Goal: Task Accomplishment & Management: Manage account settings

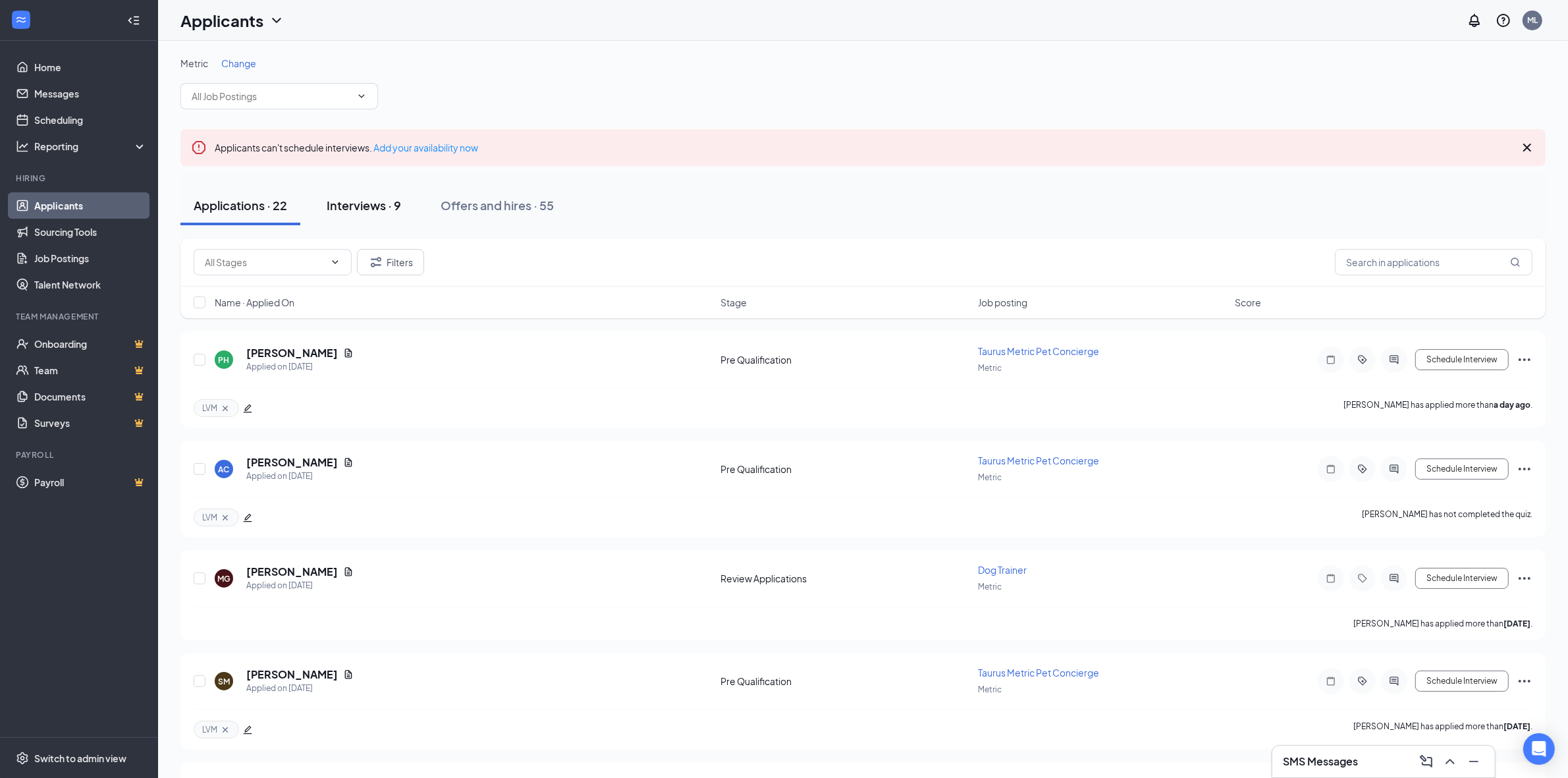
click at [379, 208] on div "Interviews · 9" at bounding box center [364, 205] width 75 height 16
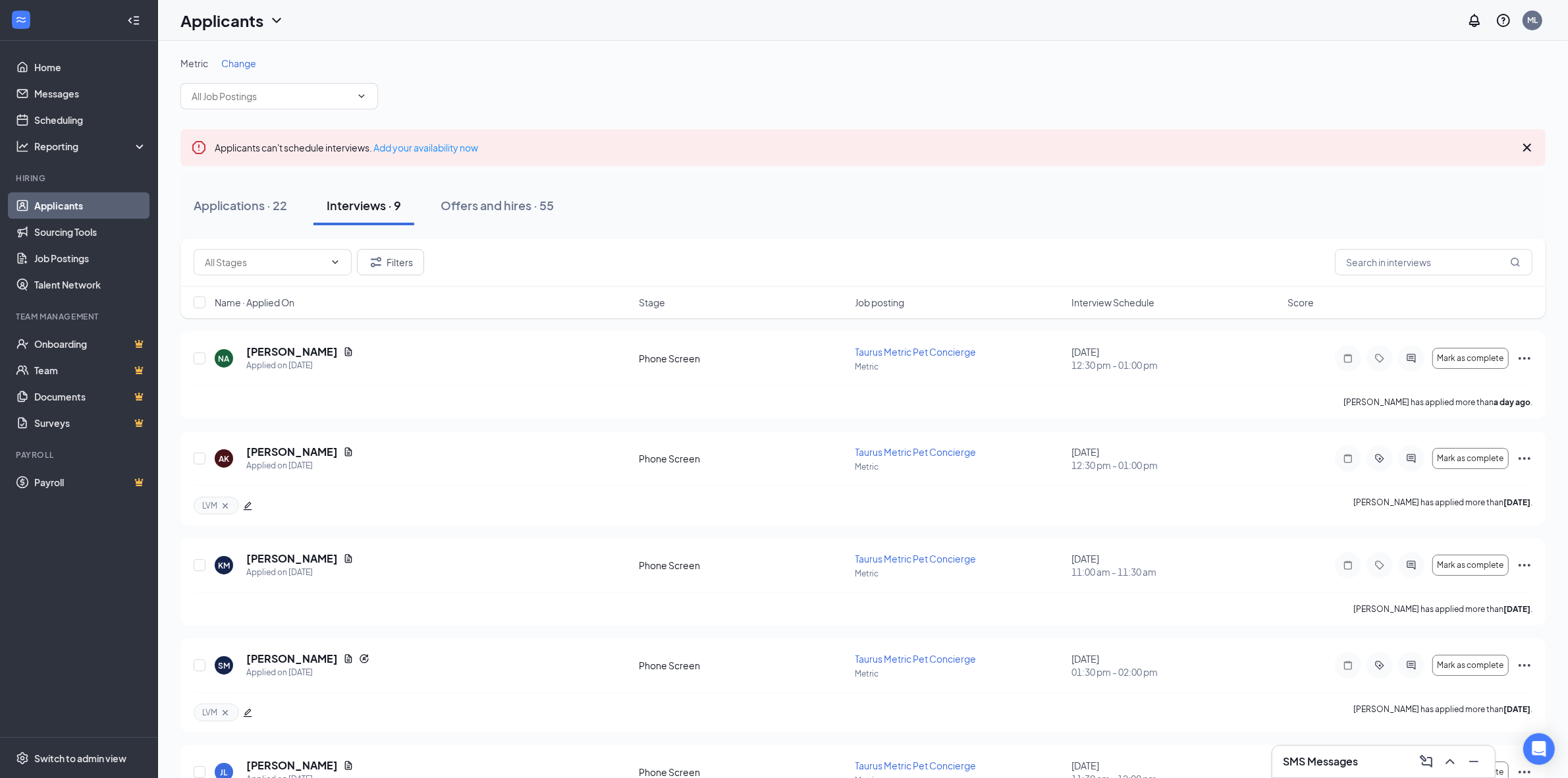
click at [1105, 298] on span "Interview Schedule" at bounding box center [1112, 303] width 83 height 13
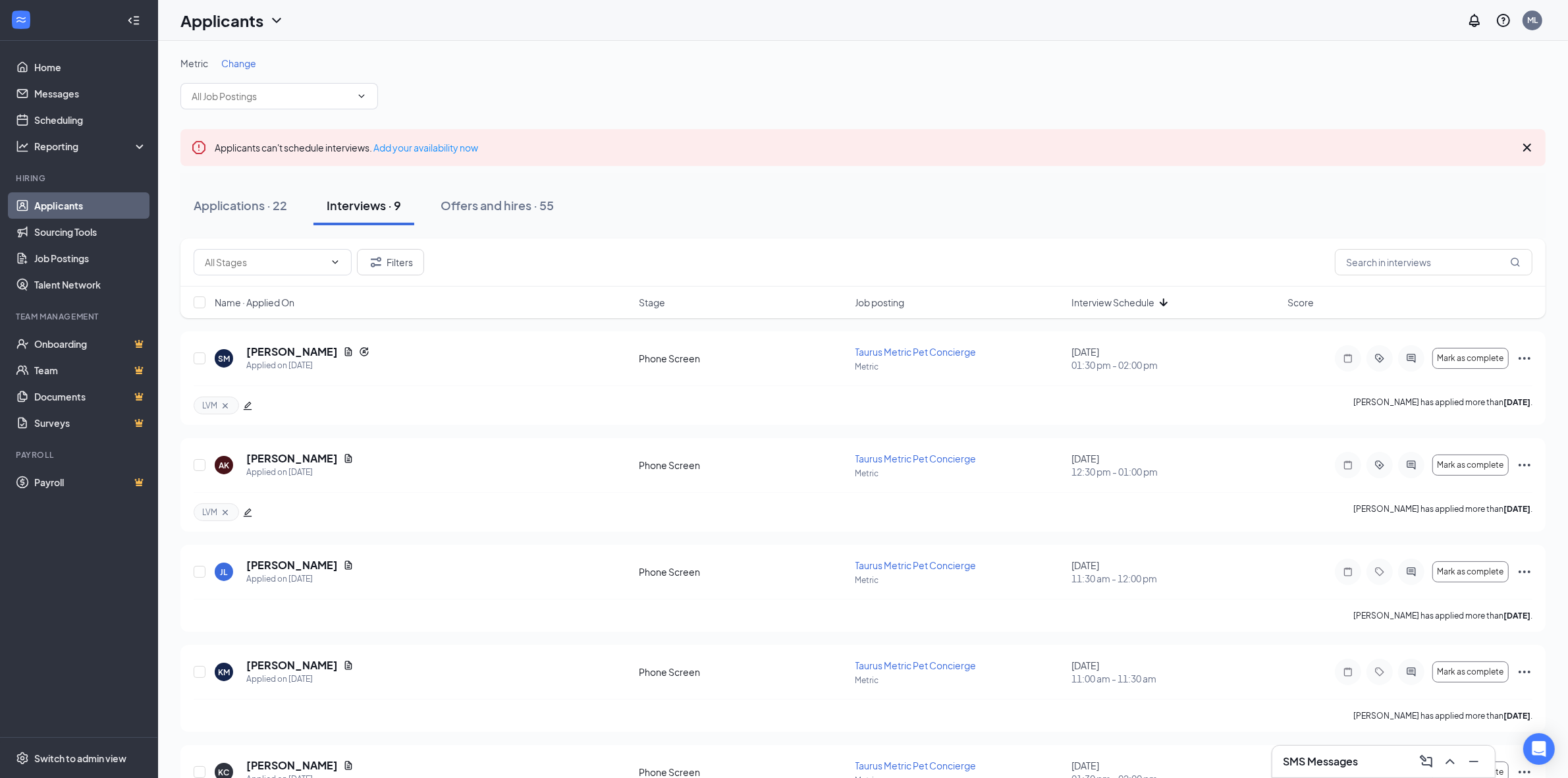
click at [1105, 298] on span "Interview Schedule" at bounding box center [1112, 303] width 83 height 13
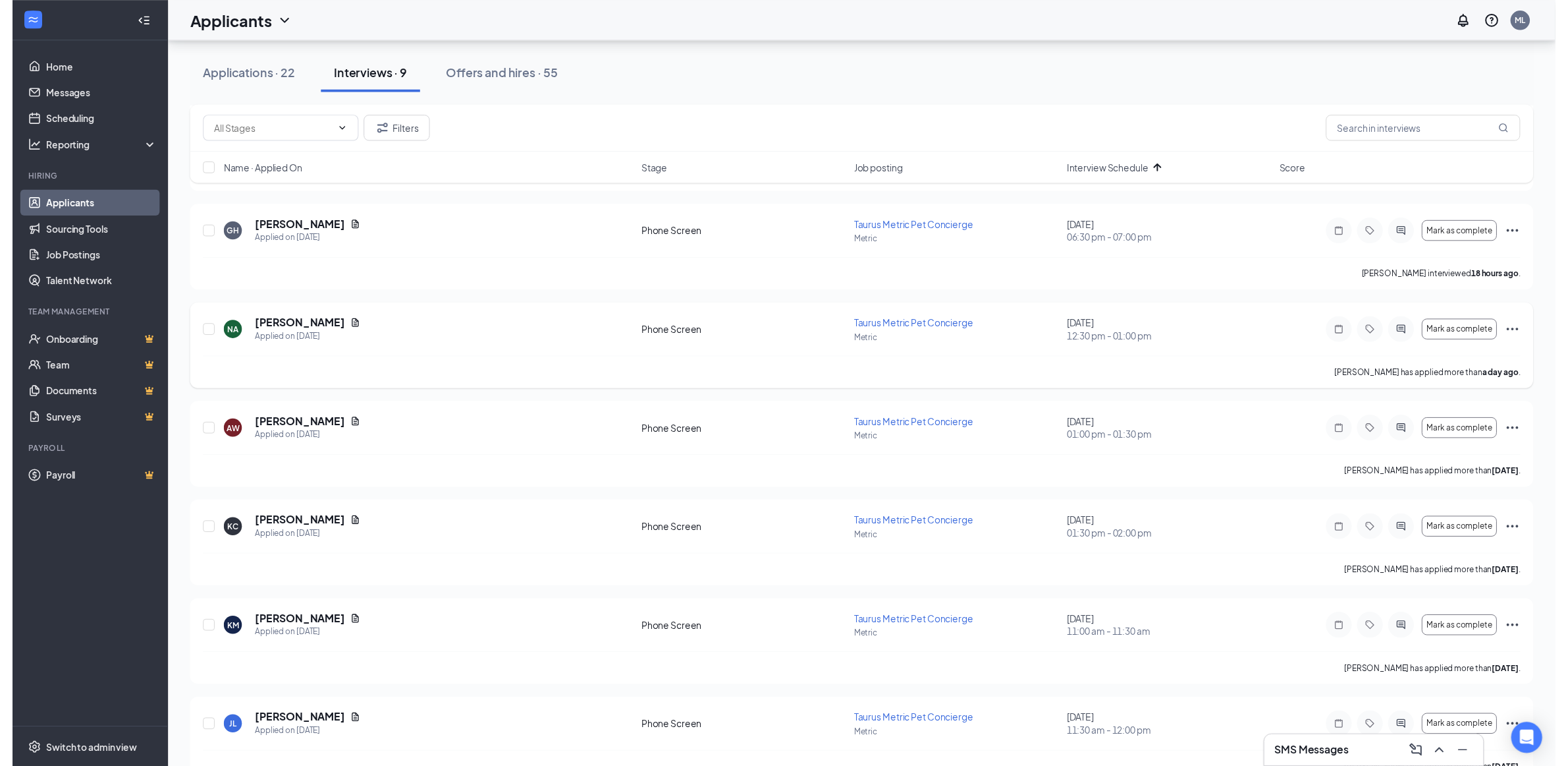
scroll to position [247, 0]
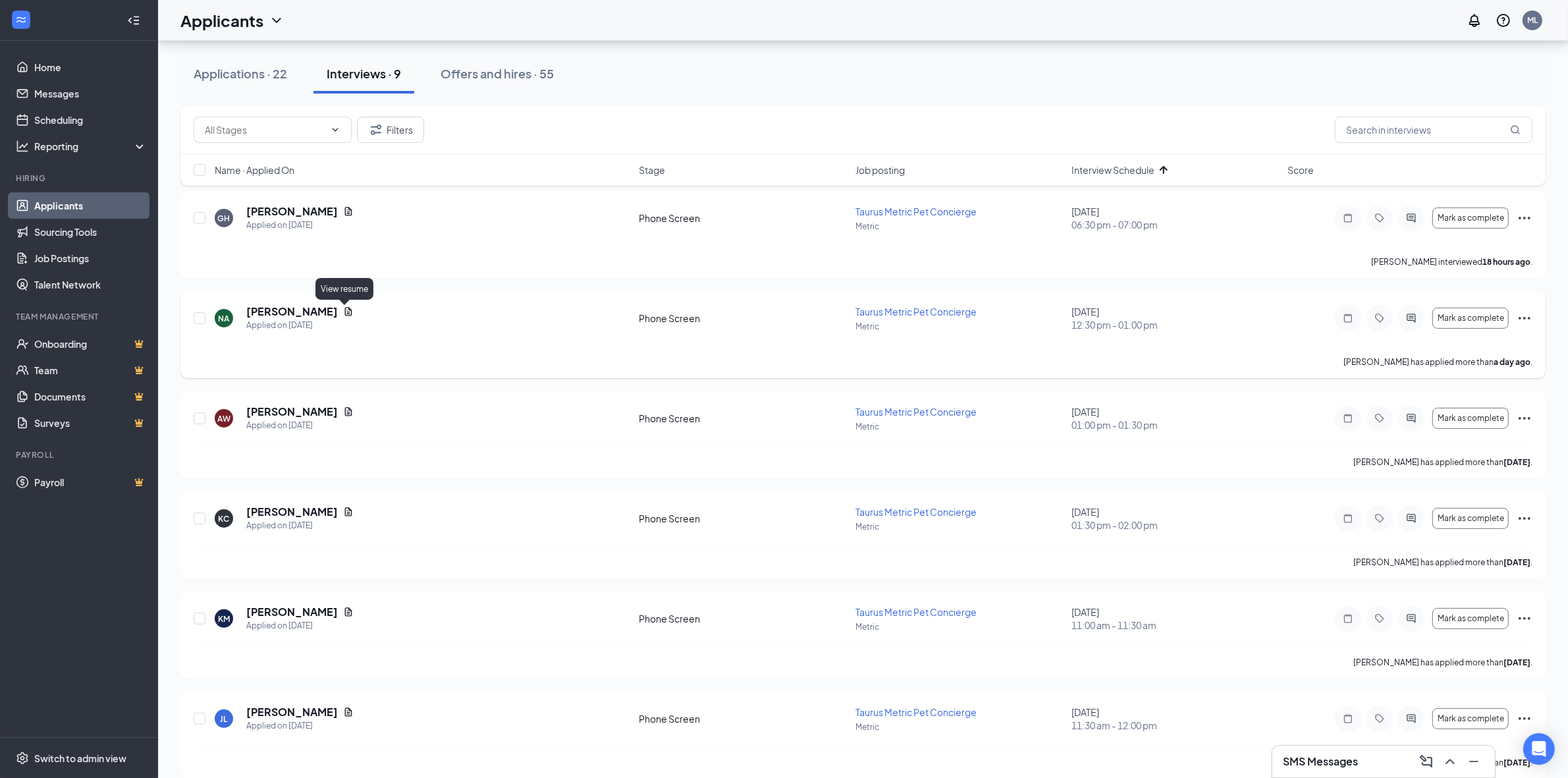
click at [343, 312] on icon "Document" at bounding box center [348, 312] width 11 height 11
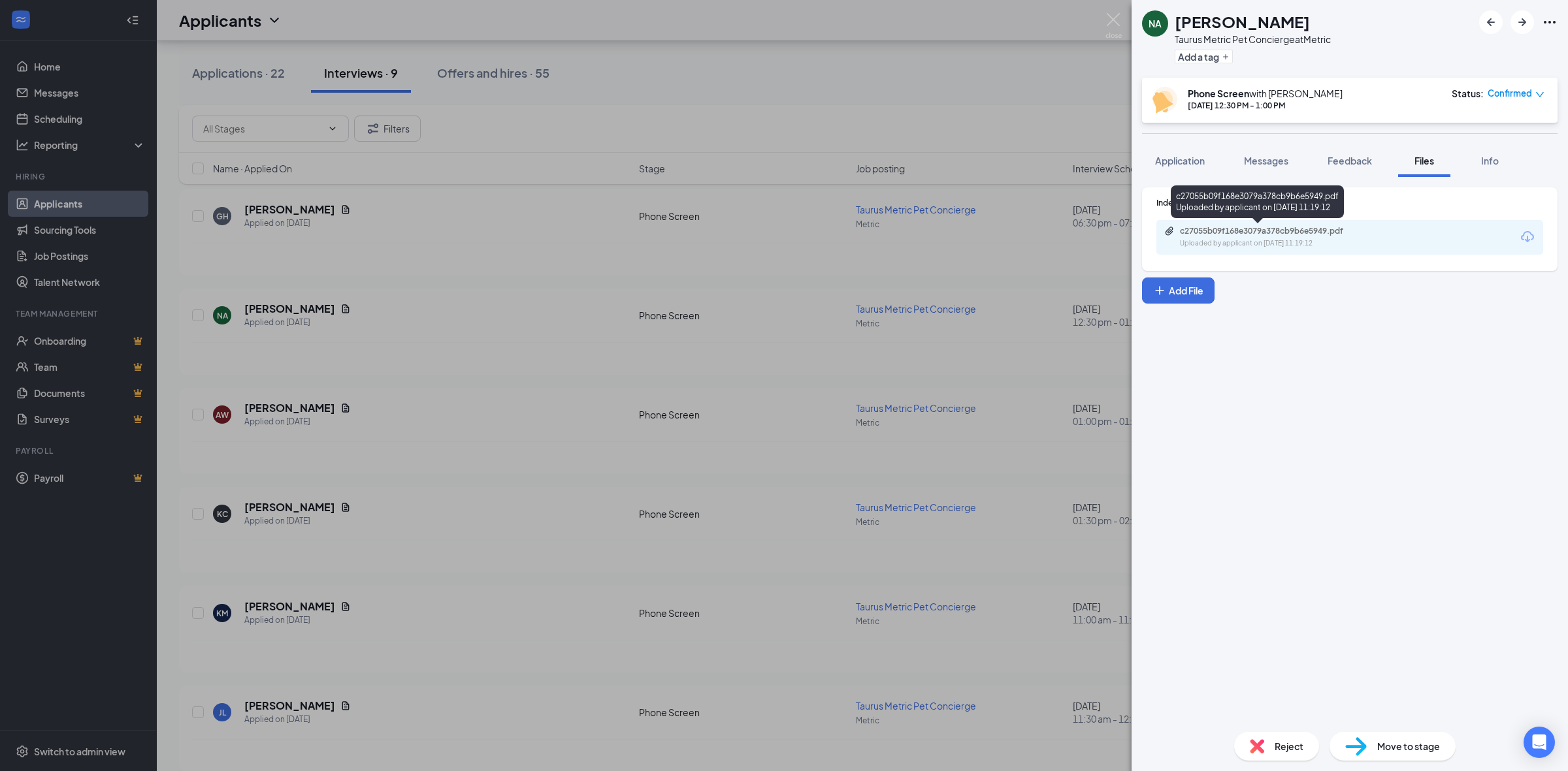
click at [1202, 240] on div "Uploaded by applicant on [DATE] 11:19:12" at bounding box center [1277, 243] width 196 height 11
click at [480, 263] on div "NA [PERSON_NAME] Taurus Metric Pet Concierge at Metric Add a tag Phone Screen w…" at bounding box center [784, 385] width 1568 height 771
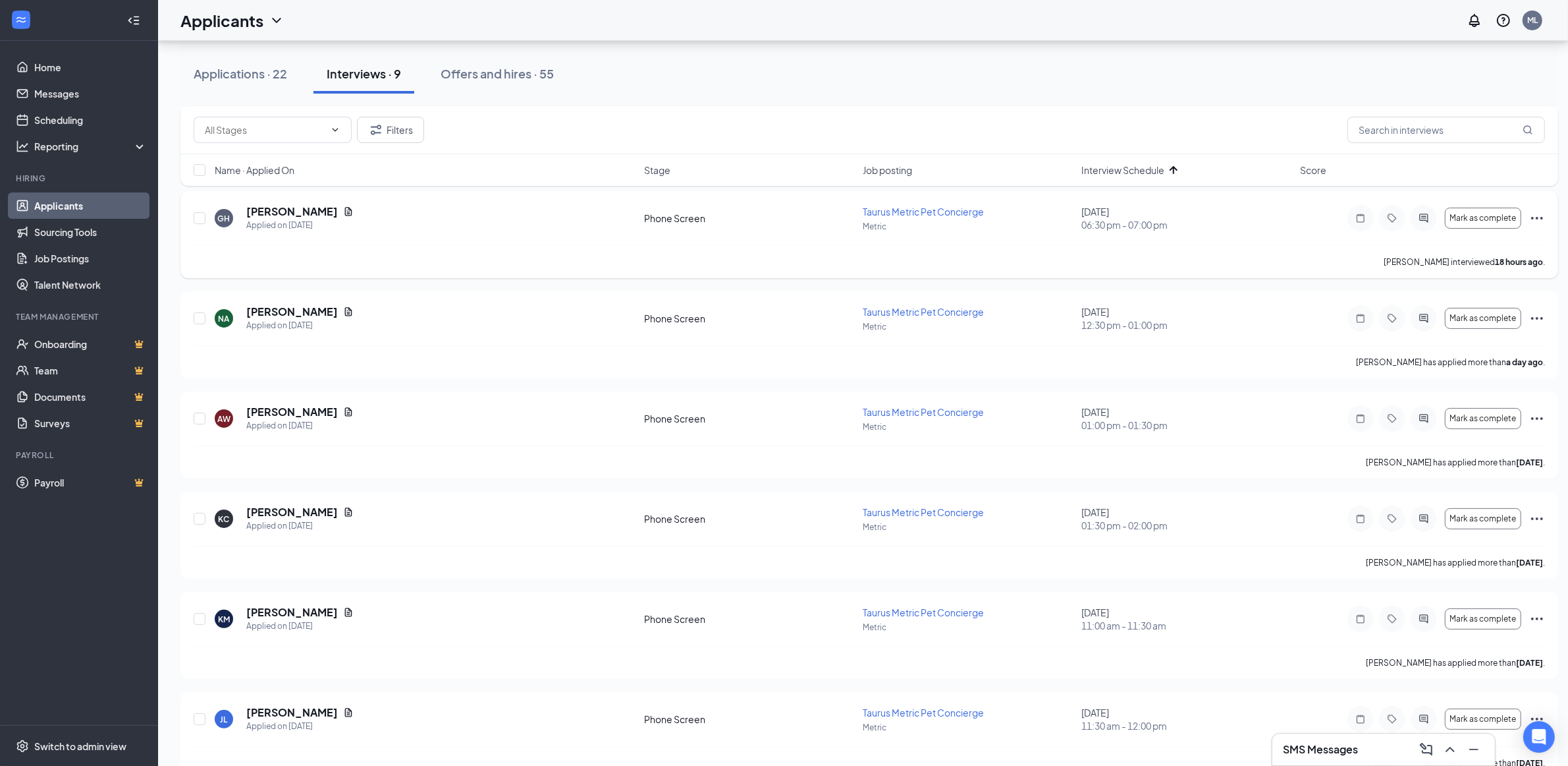
scroll to position [330, 0]
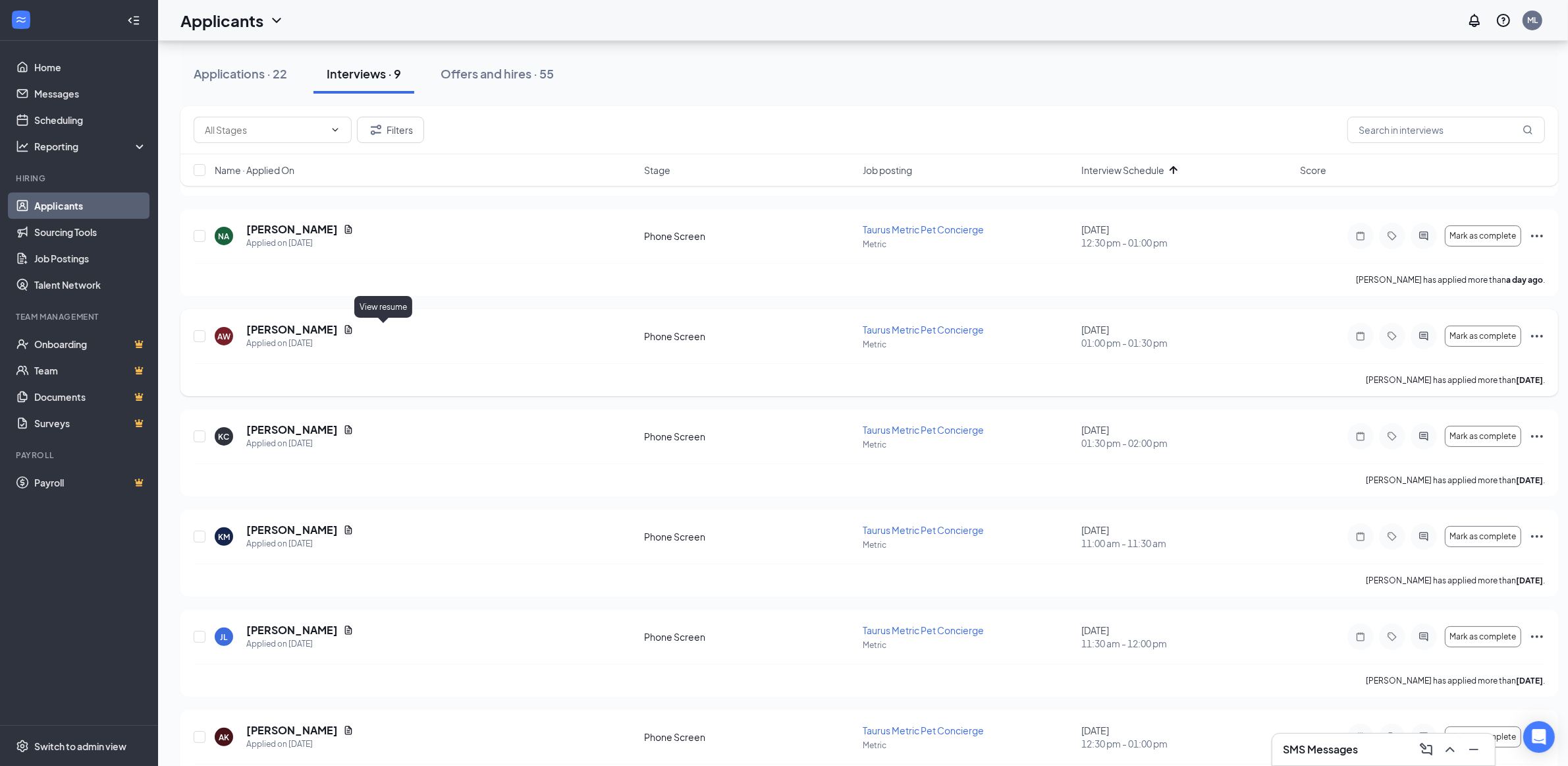
click at [354, 331] on icon "Document" at bounding box center [348, 329] width 11 height 11
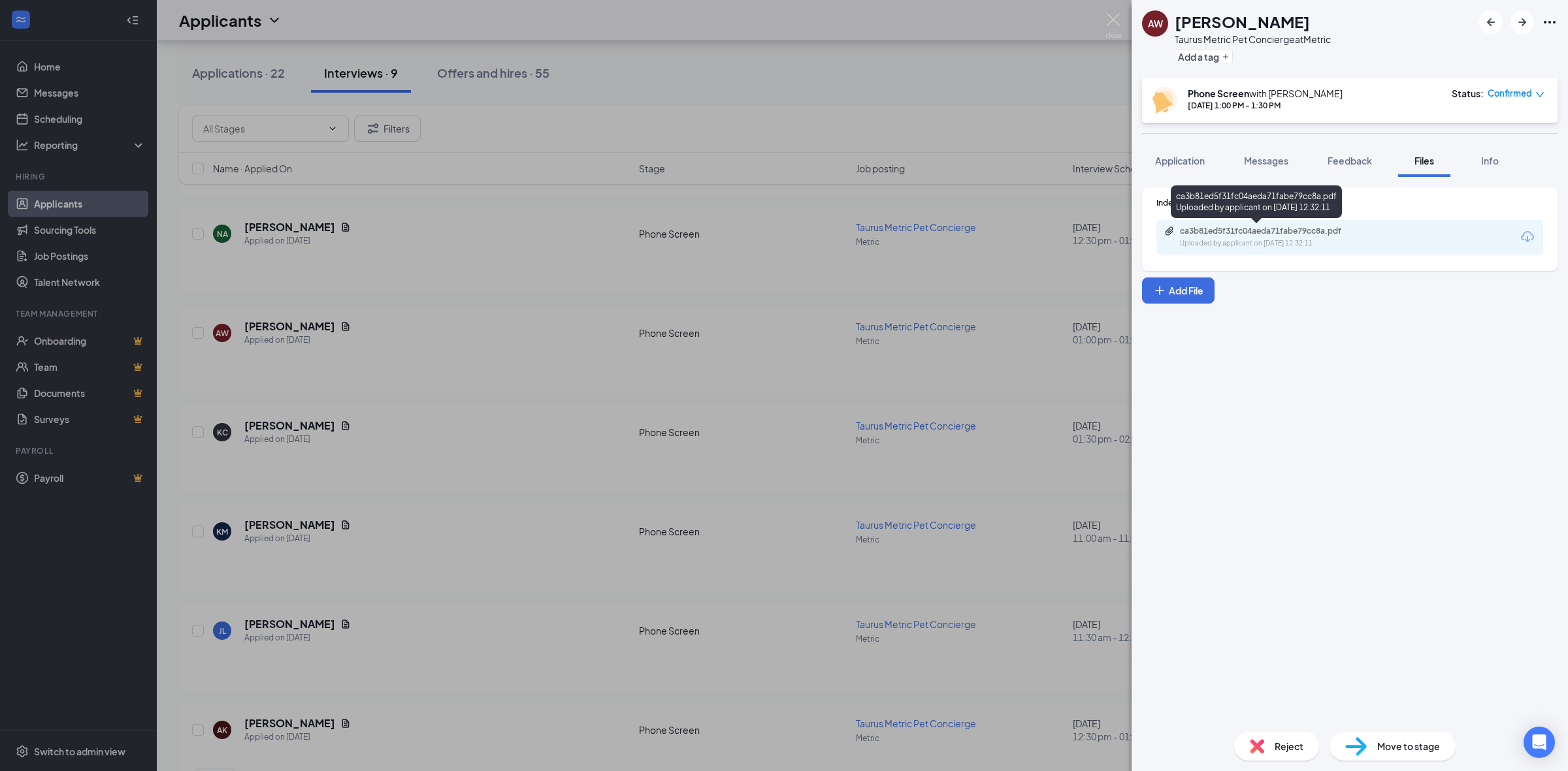
click at [1281, 242] on div "Uploaded by applicant on [DATE] 12:32:11" at bounding box center [1277, 243] width 196 height 11
click at [518, 351] on div "AW [PERSON_NAME] Taurus Metric Pet Concierge at Metric Add a tag Phone Screen w…" at bounding box center [784, 385] width 1568 height 771
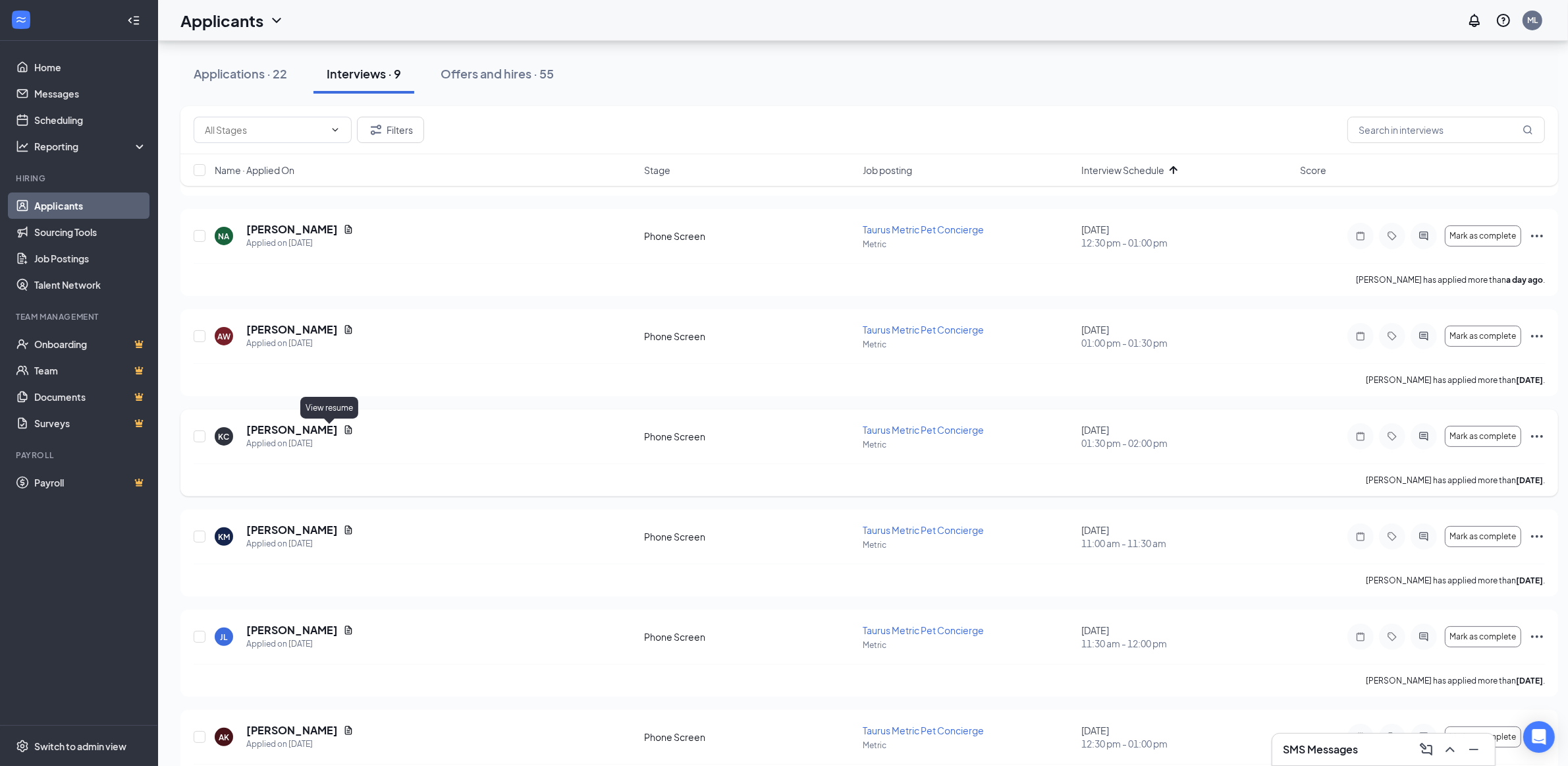
click at [343, 432] on icon "Document" at bounding box center [348, 430] width 11 height 11
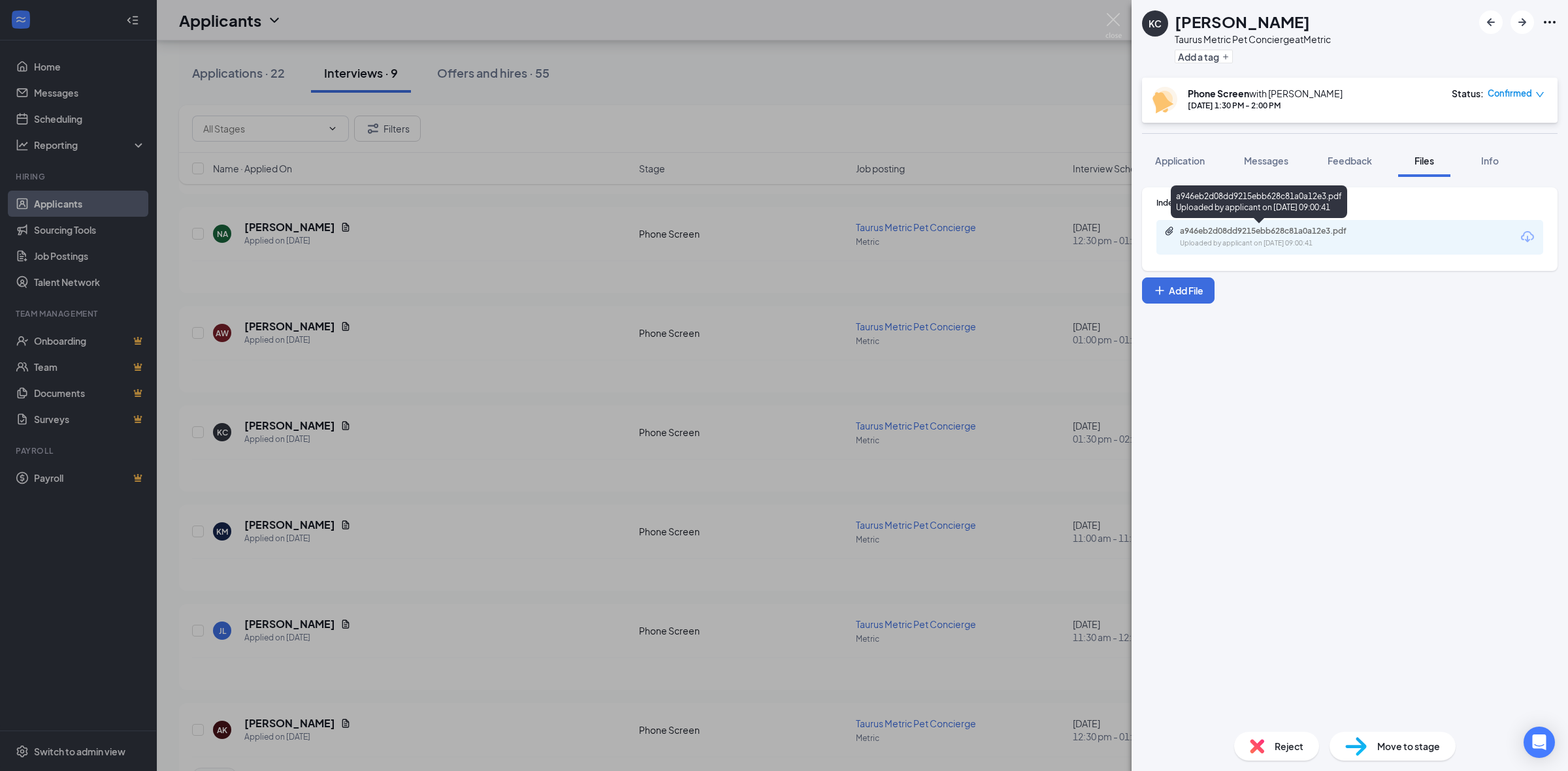
click at [1279, 235] on div "a946eb2d08dd9215ebb628c81a0a12e3.pdf" at bounding box center [1270, 231] width 183 height 11
click at [519, 392] on div "KC [PERSON_NAME] Taurus Metric Pet Concierge at Metric Add a tag Phone Screen w…" at bounding box center [784, 385] width 1568 height 771
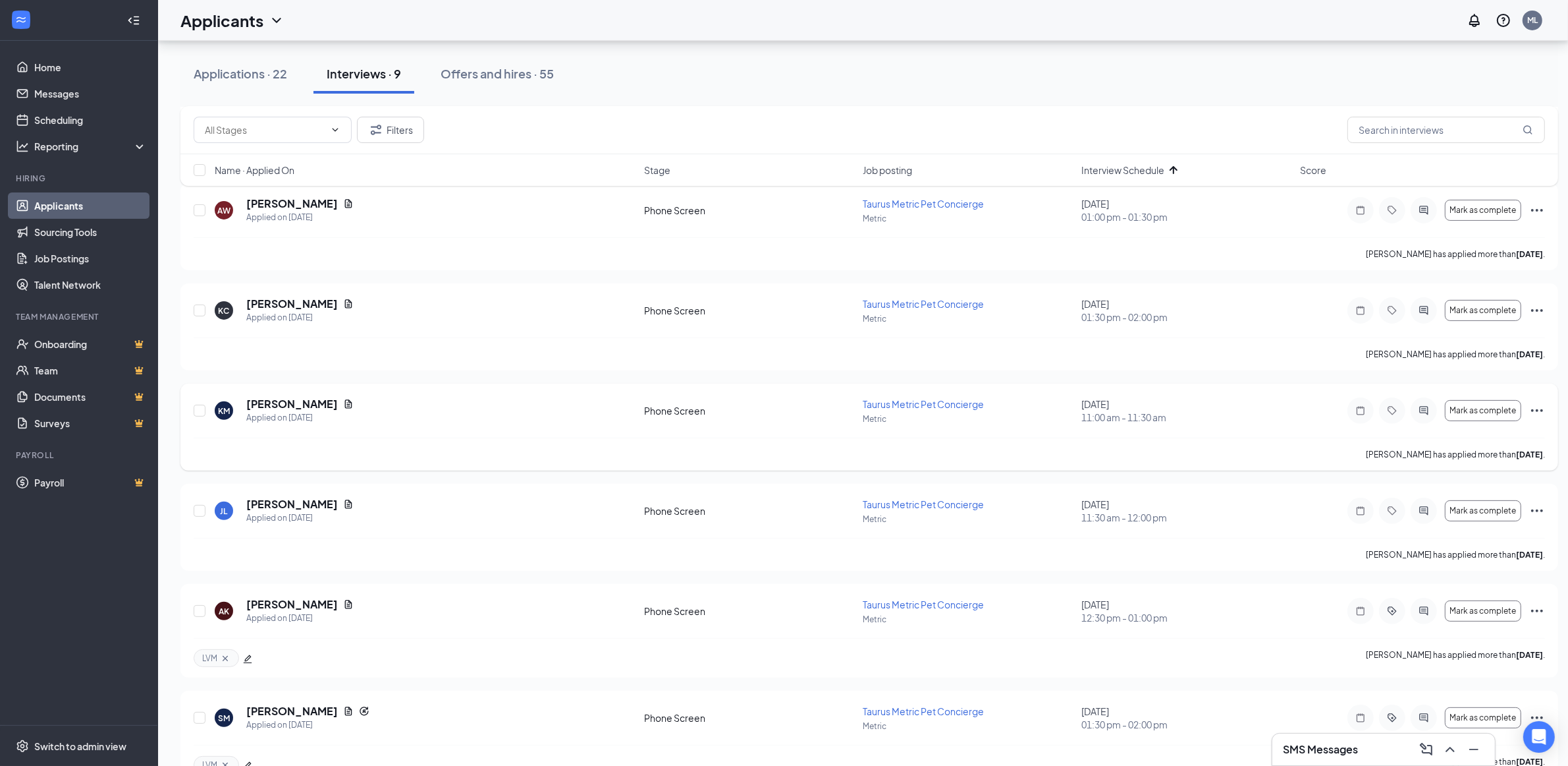
scroll to position [491, 0]
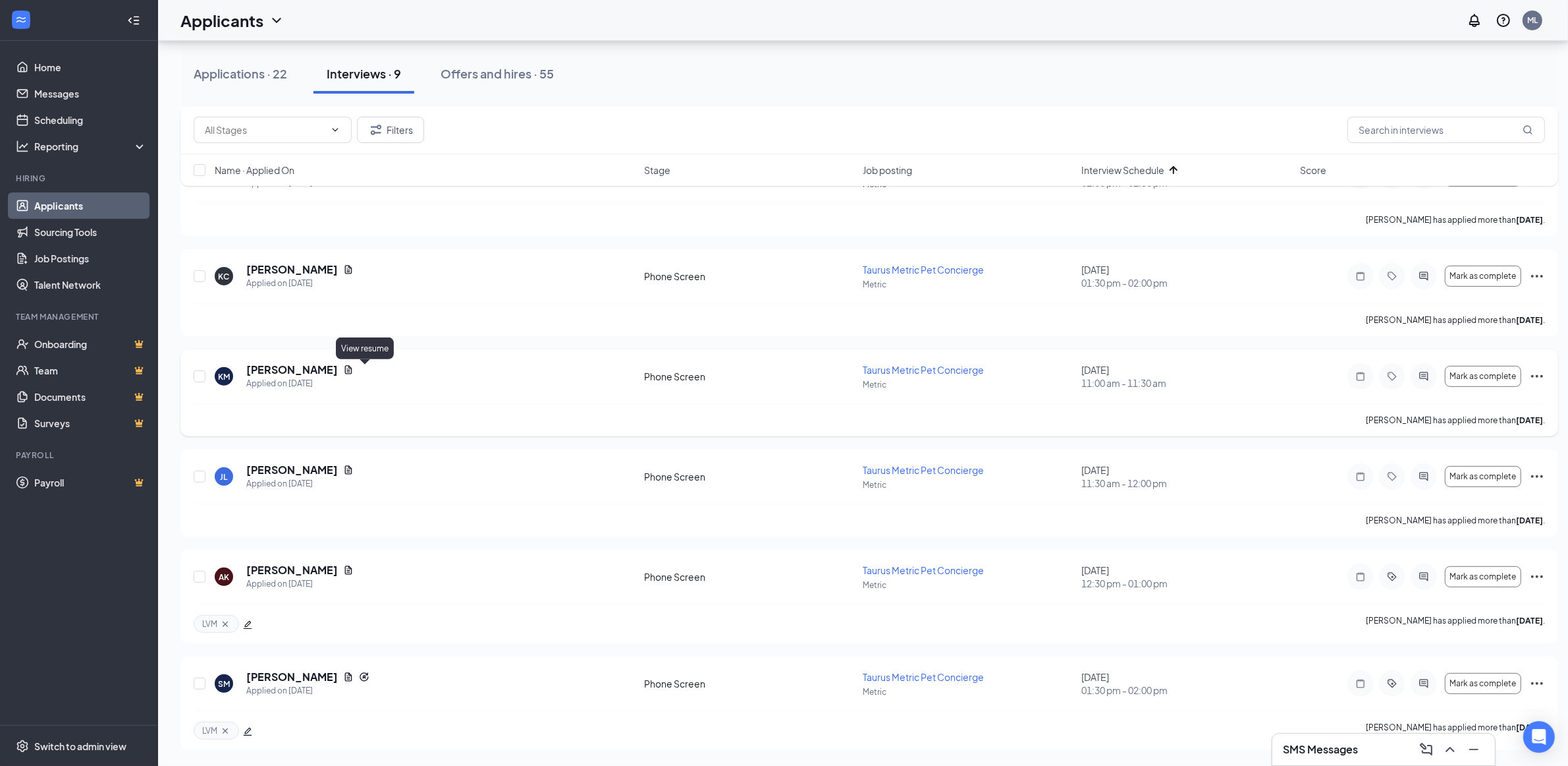
click at [352, 371] on icon "Document" at bounding box center [348, 370] width 7 height 8
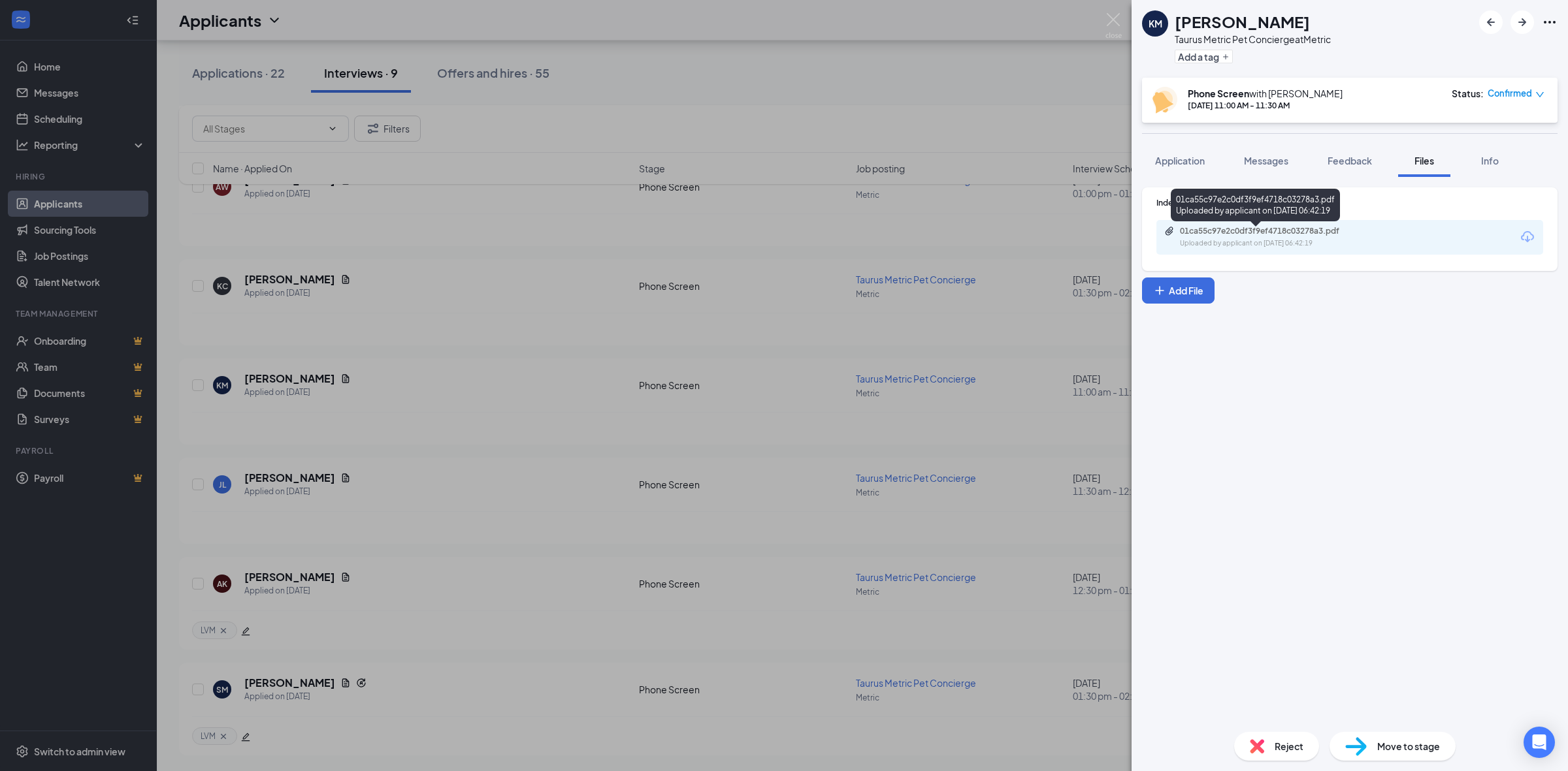
click at [1255, 227] on div "01ca55c97e2c0df3f9ef4718c03278a3.pdf" at bounding box center [1270, 231] width 183 height 11
click at [511, 469] on div "KM [PERSON_NAME] Taurus Metric Pet Concierge at Metric Add a tag Phone Screen w…" at bounding box center [784, 385] width 1568 height 771
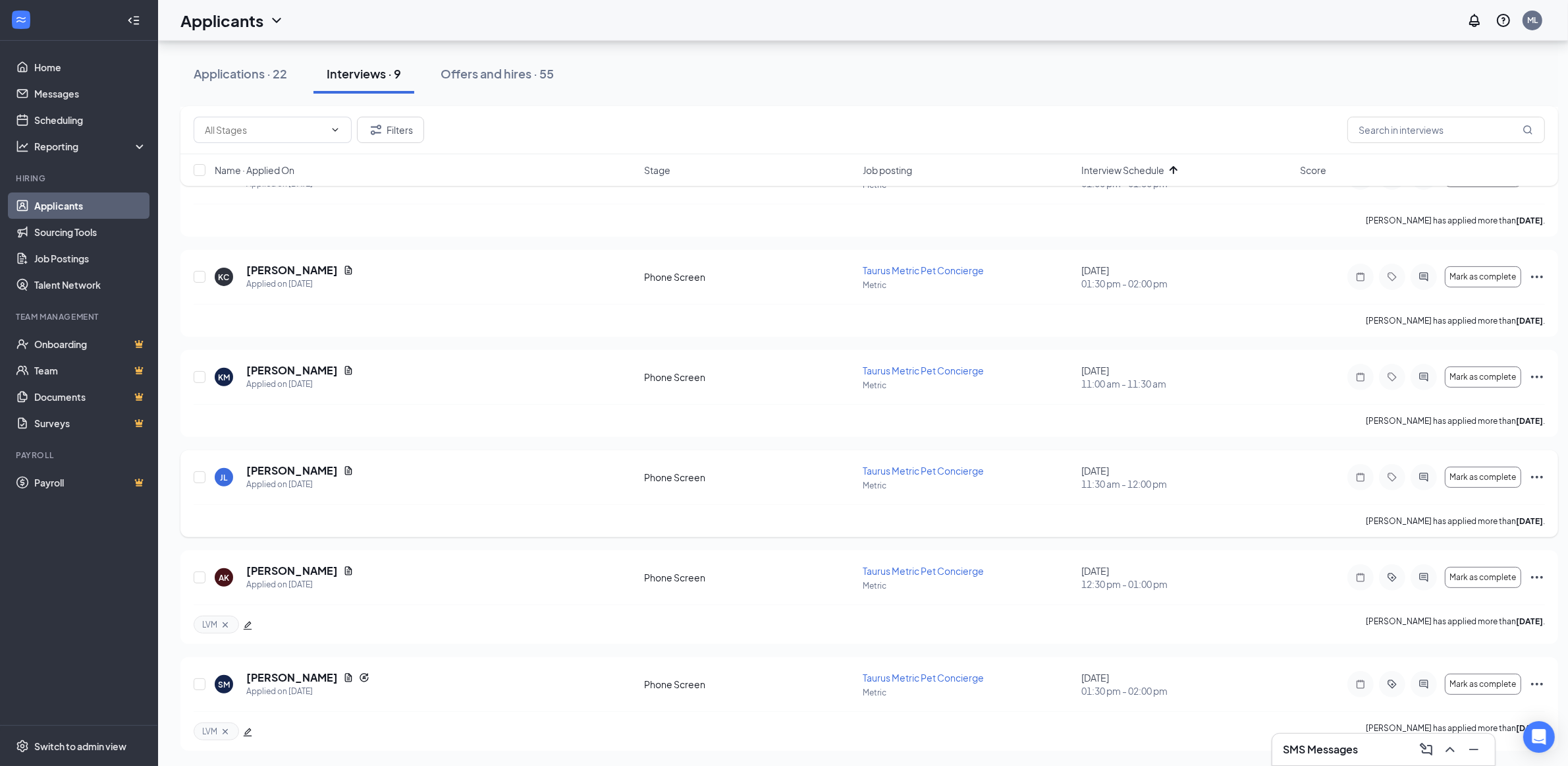
scroll to position [491, 0]
click at [343, 472] on icon "Document" at bounding box center [348, 470] width 11 height 11
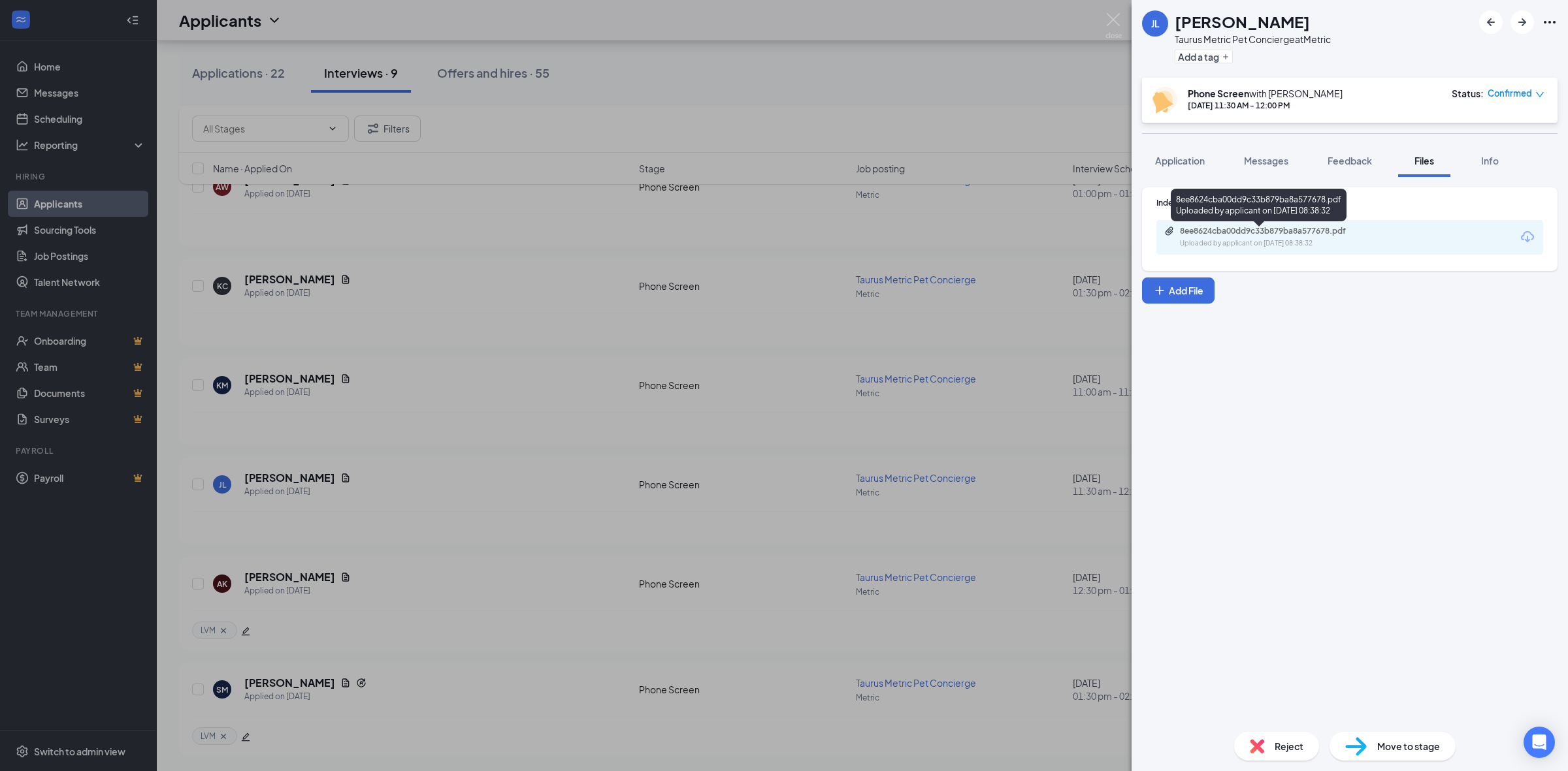
click at [1246, 245] on div "Uploaded by applicant on [DATE] 08:38:32" at bounding box center [1277, 243] width 196 height 11
click at [463, 408] on div "[PERSON_NAME] Taurus Metric Pet Concierge at Metric Add a tag Phone Screen with…" at bounding box center [784, 385] width 1568 height 771
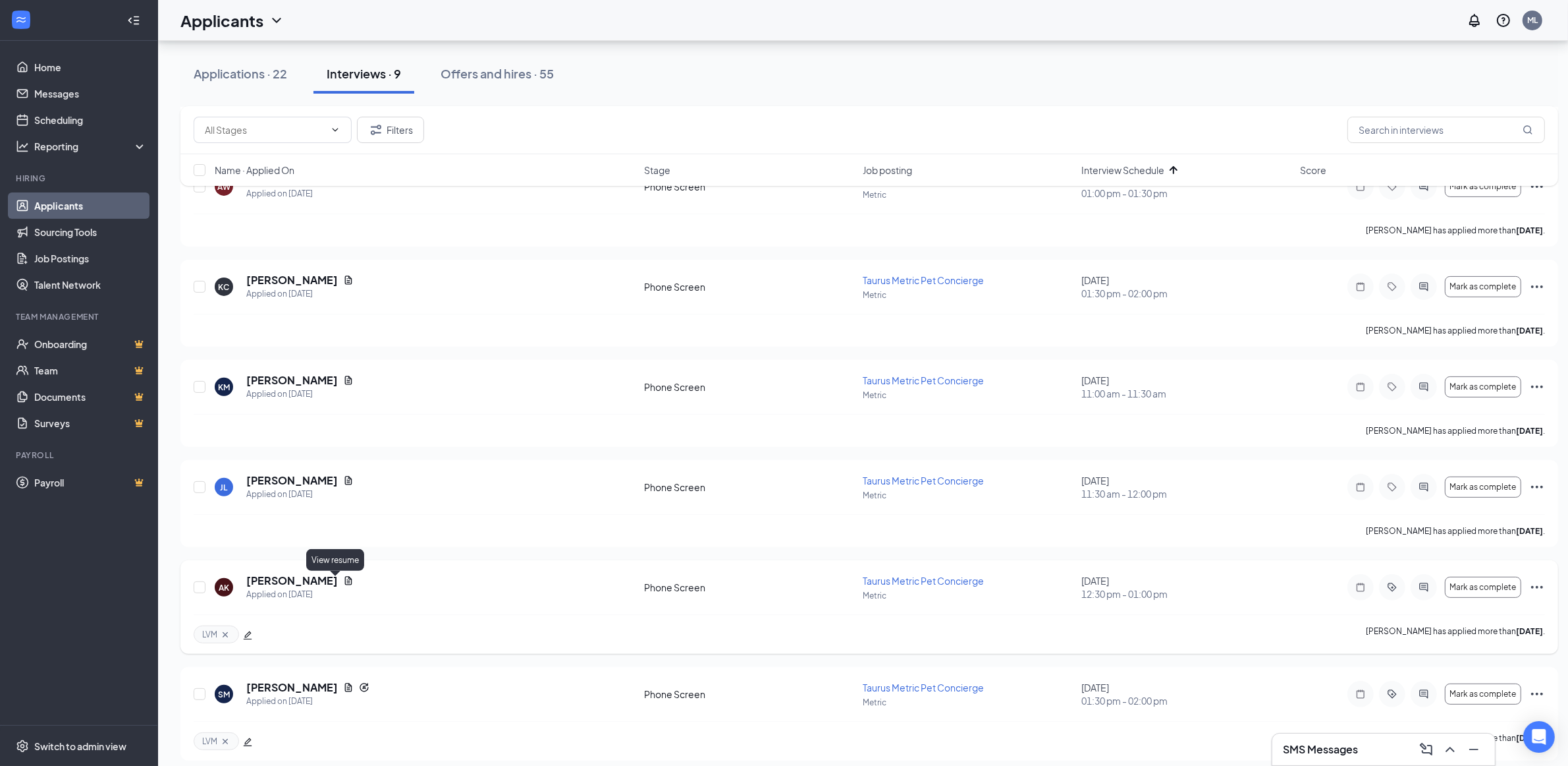
click at [345, 582] on icon "Document" at bounding box center [348, 581] width 7 height 8
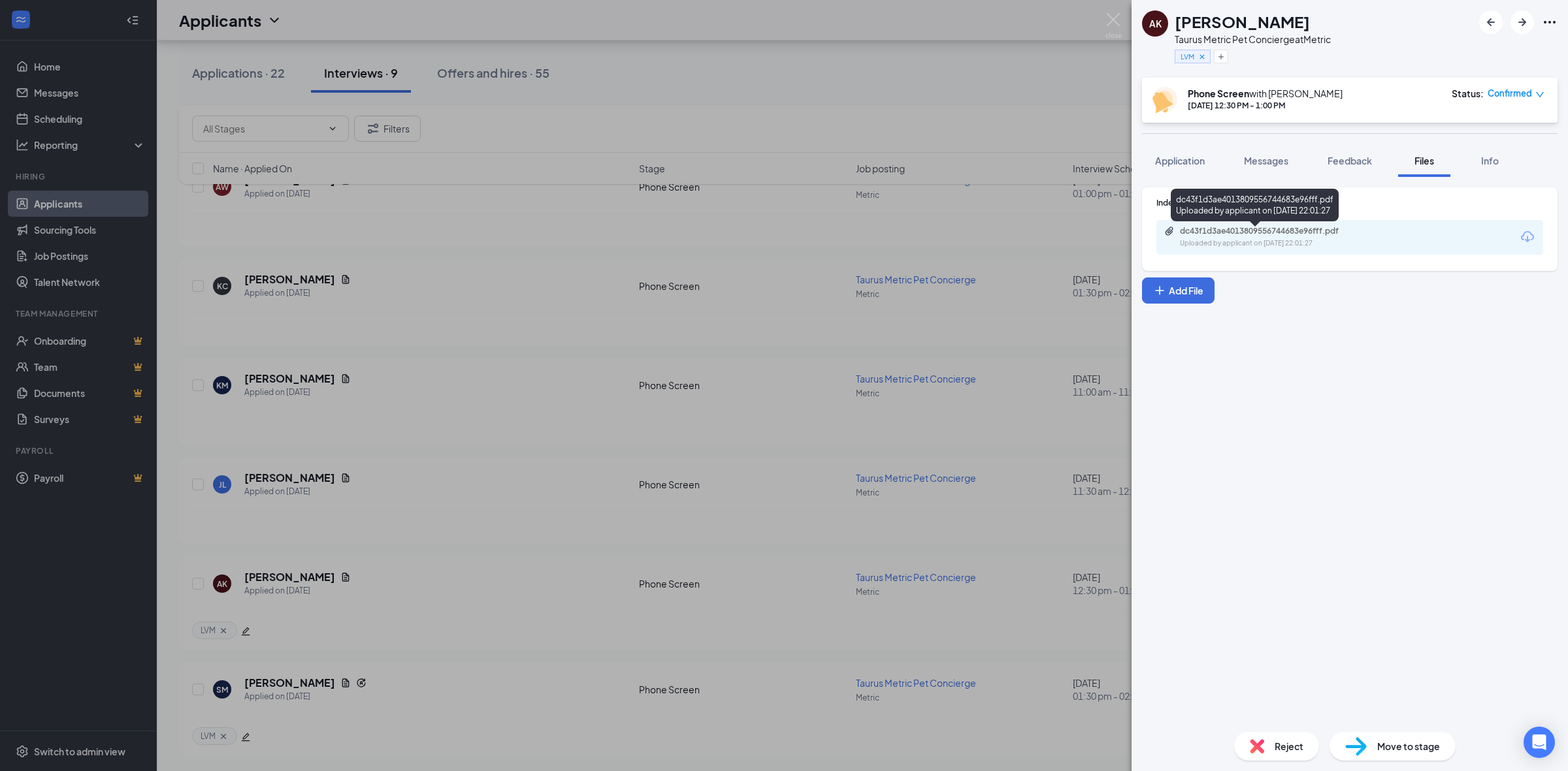
click at [1213, 231] on div "dc43f1d3ae4013809556744683e96fff.pdf" at bounding box center [1270, 231] width 183 height 11
click at [481, 386] on div "AK [PERSON_NAME] Taurus Metric Pet Concierge at Metric LVM Phone Screen with [P…" at bounding box center [784, 385] width 1568 height 771
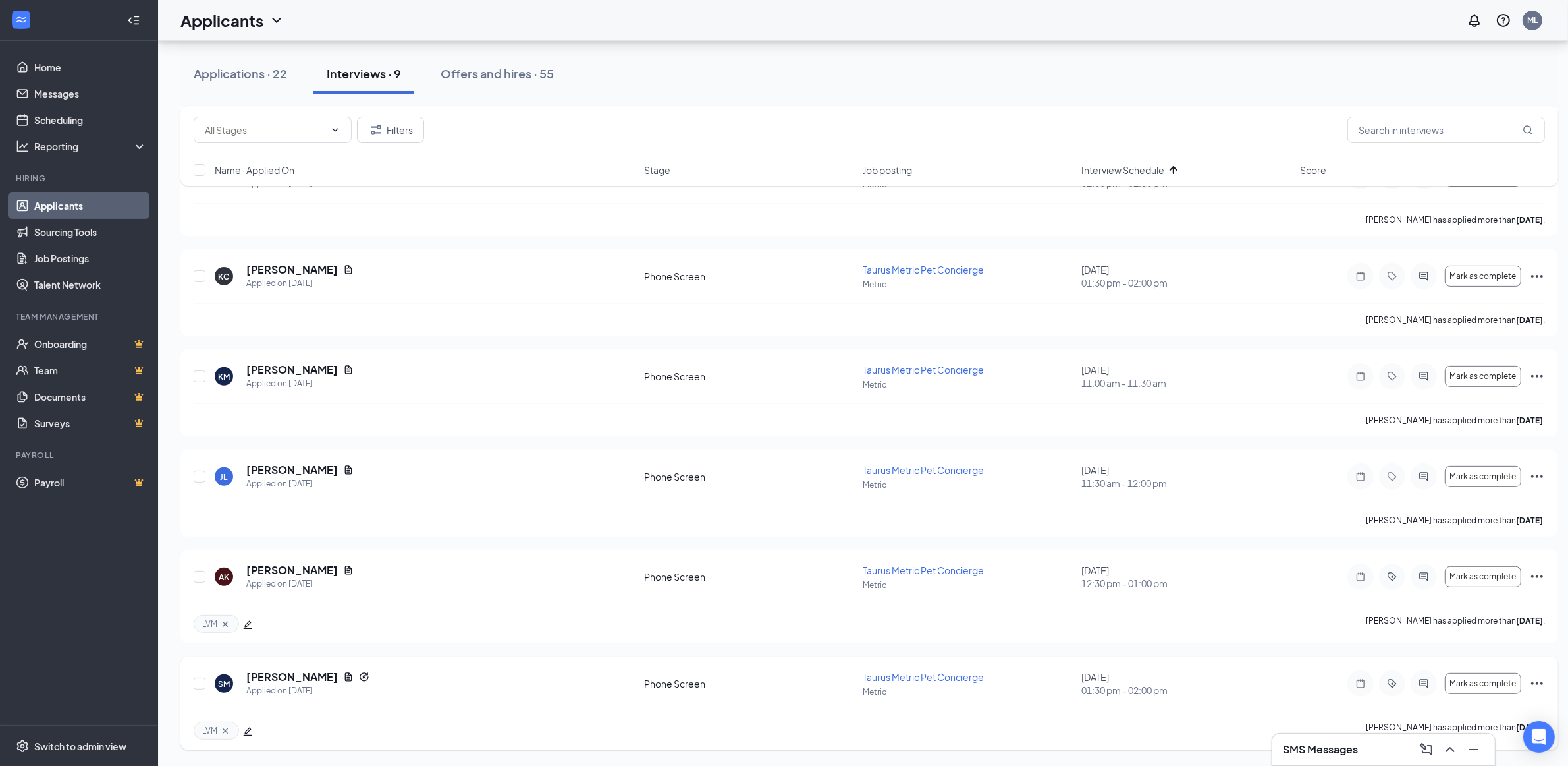
scroll to position [491, 0]
click at [343, 680] on icon "Document" at bounding box center [348, 677] width 11 height 11
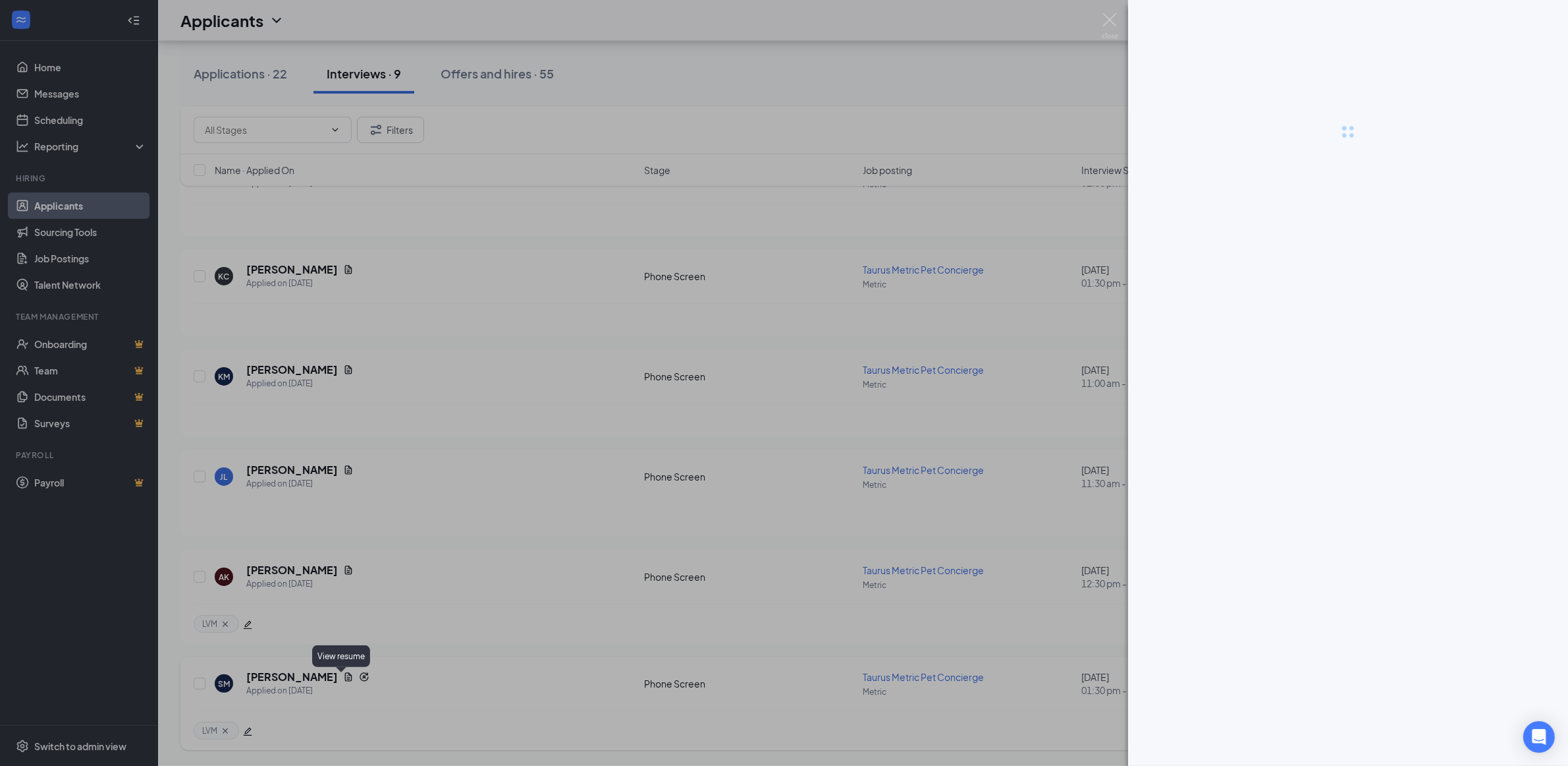
scroll to position [479, 0]
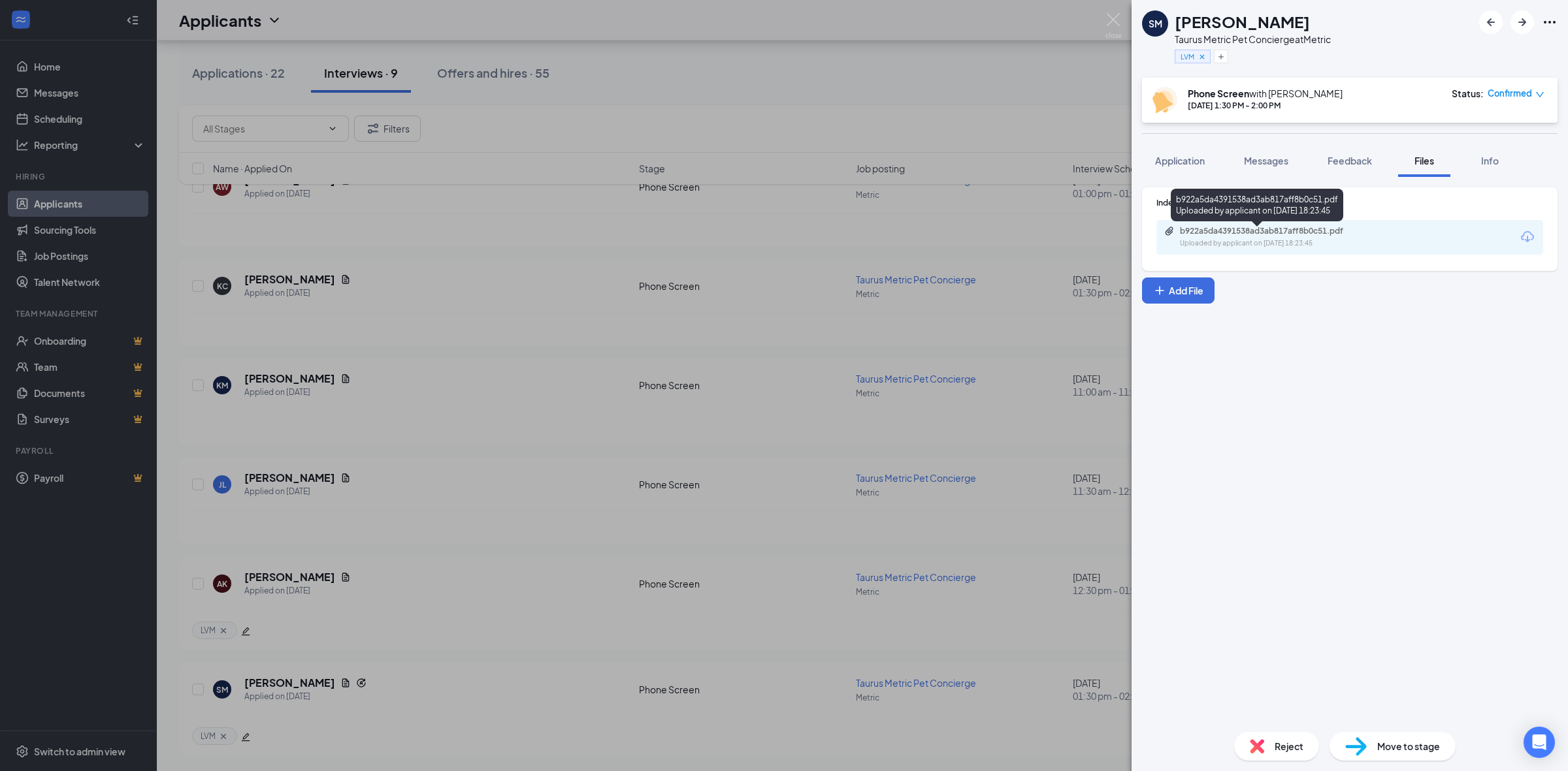
click at [1298, 238] on div "Uploaded by applicant on [DATE] 18:23:45" at bounding box center [1277, 243] width 196 height 11
click at [562, 301] on div "SM [PERSON_NAME] Taurus Metric Pet Concierge at Metric LVM Phone Screen with [P…" at bounding box center [784, 385] width 1568 height 771
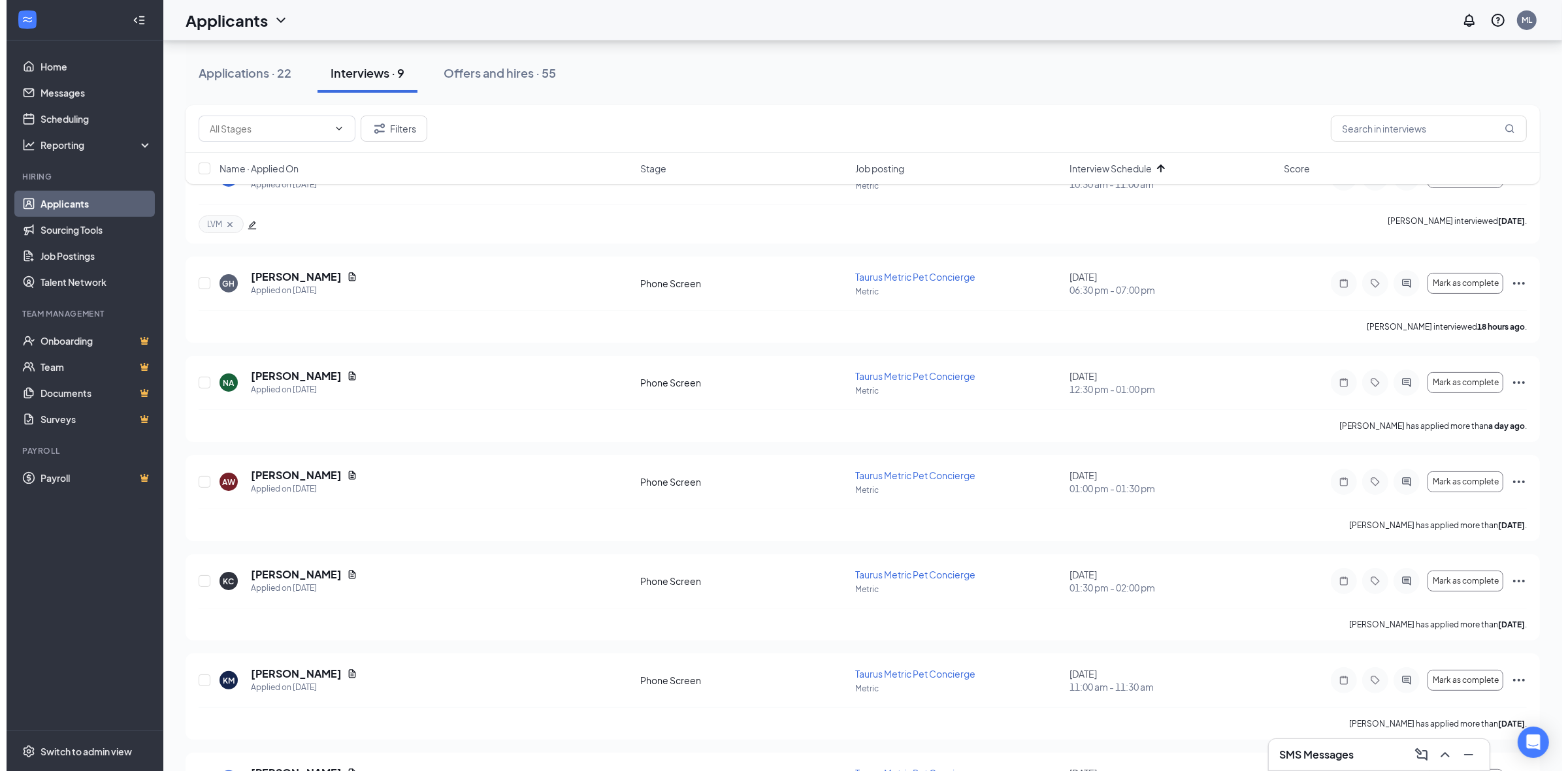
scroll to position [148, 0]
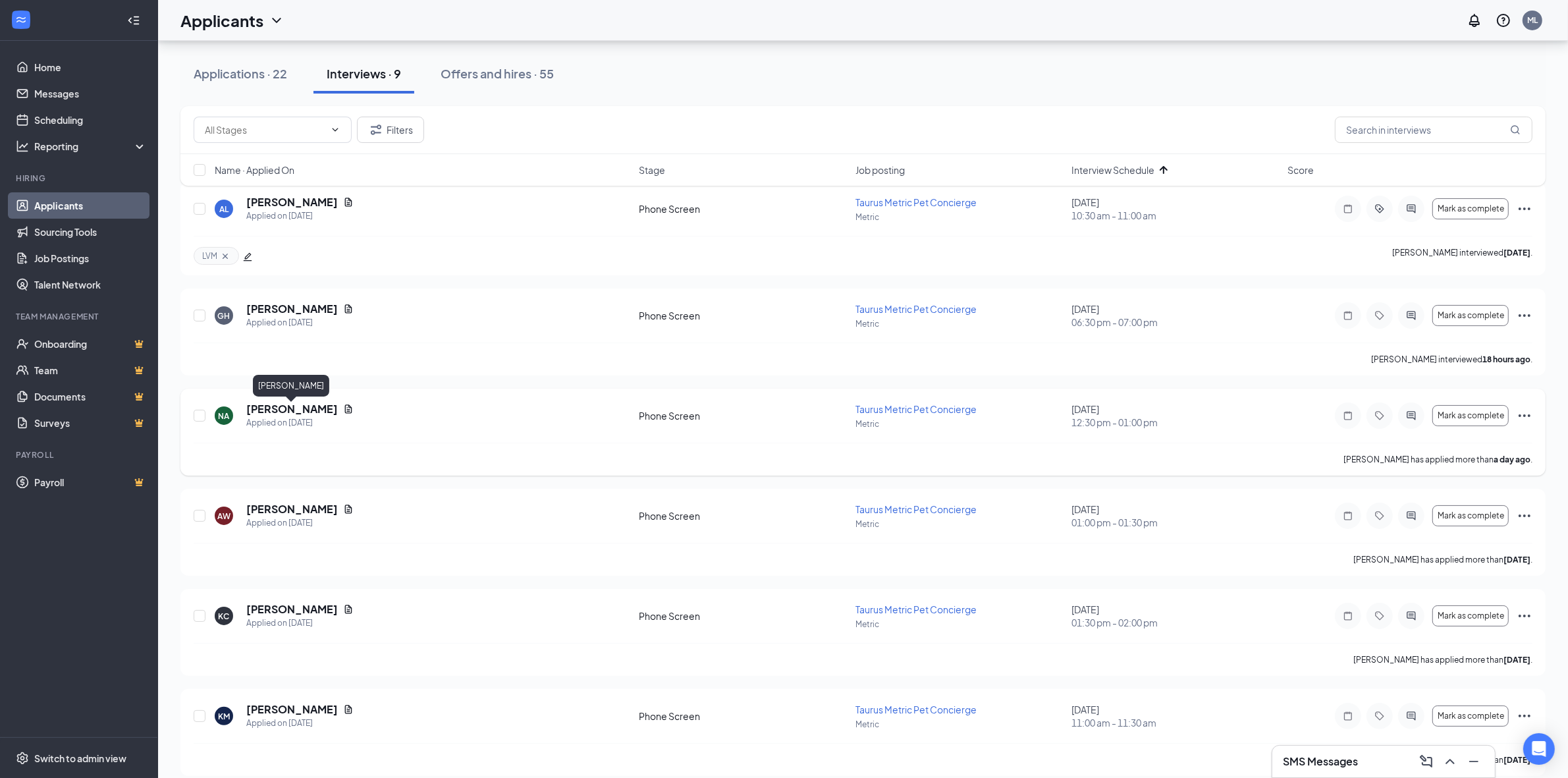
click at [277, 409] on h5 "[PERSON_NAME]" at bounding box center [293, 409] width 92 height 15
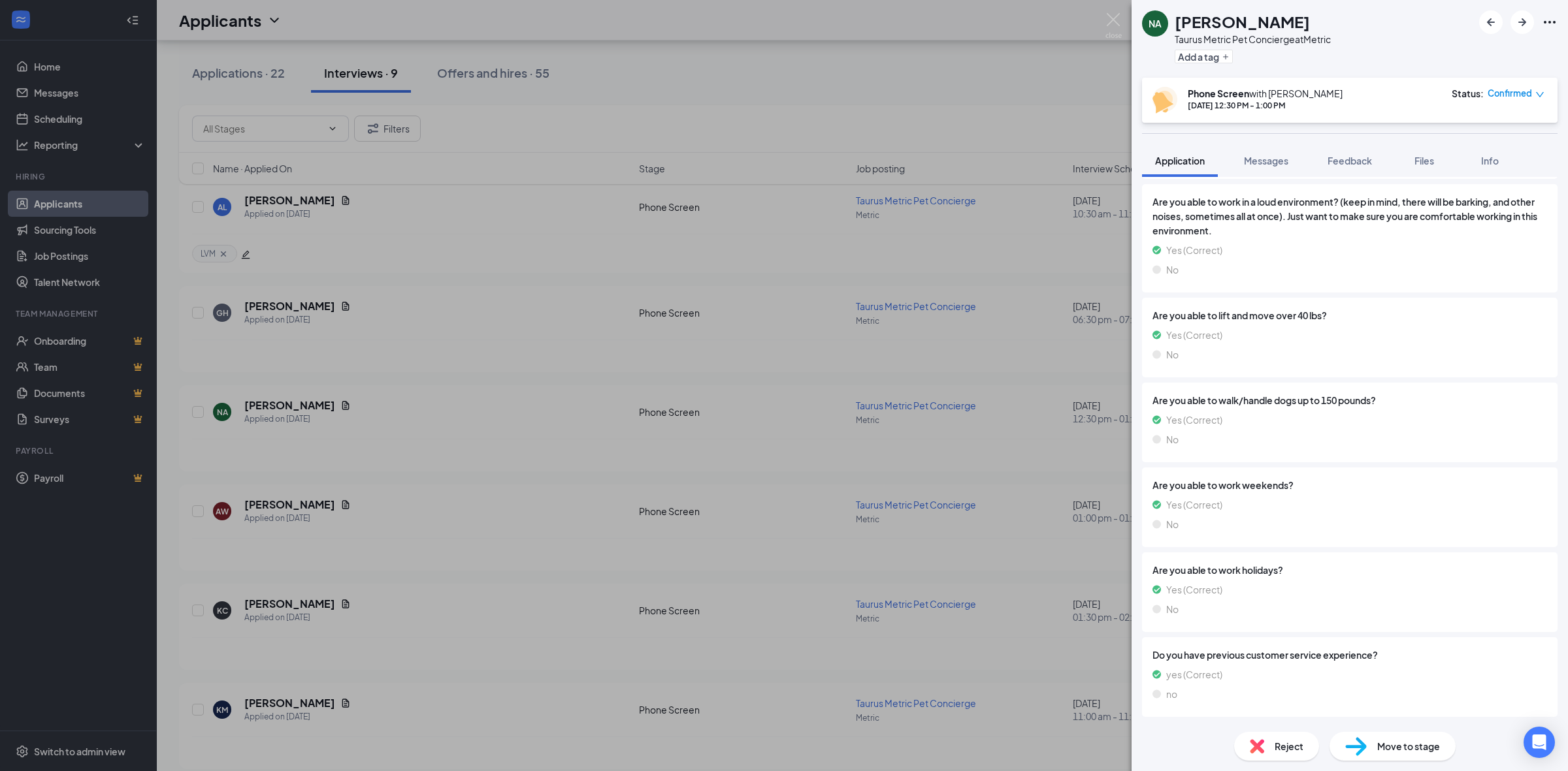
scroll to position [680, 0]
